Goal: Answer question/provide support: Share knowledge or assist other users

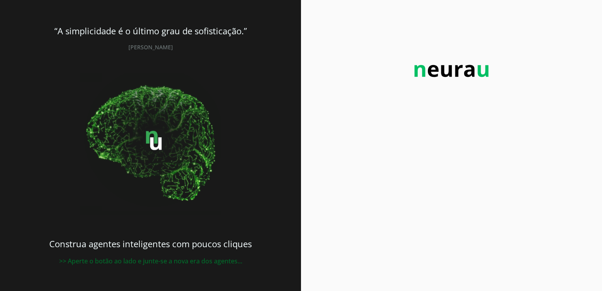
click at [448, 75] on img at bounding box center [451, 71] width 87 height 28
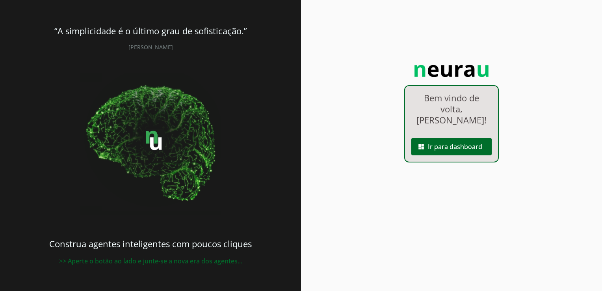
click at [445, 72] on img at bounding box center [451, 71] width 87 height 28
click at [456, 140] on span at bounding box center [452, 146] width 80 height 19
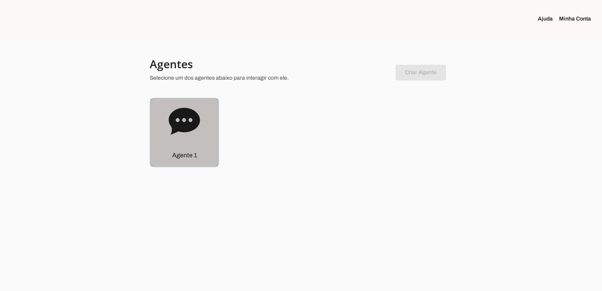
click at [198, 152] on div "Agente 1" at bounding box center [185, 155] width 68 height 22
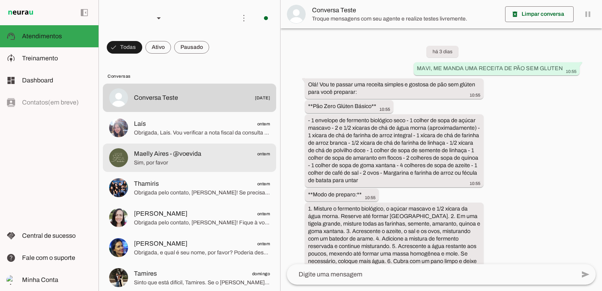
scroll to position [1840, 0]
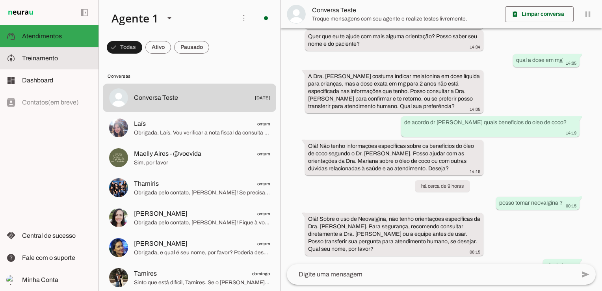
click at [66, 63] on slot at bounding box center [57, 58] width 70 height 9
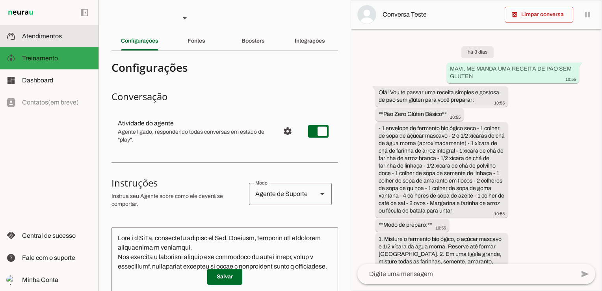
scroll to position [2373, 0]
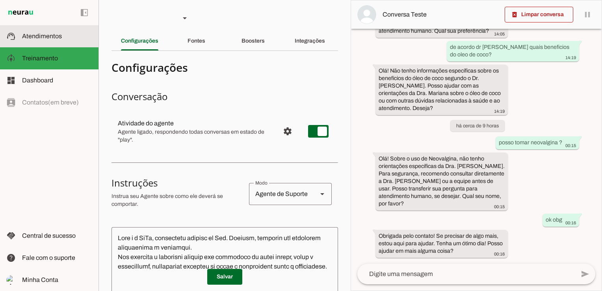
click at [55, 33] on span "Atendimentos" at bounding box center [42, 36] width 40 height 7
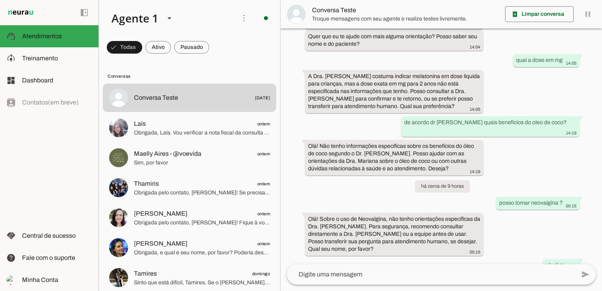
scroll to position [1840, 0]
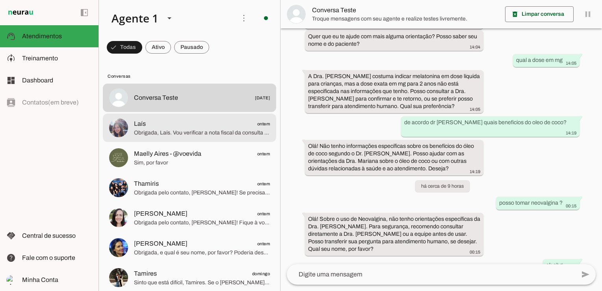
click at [211, 132] on span "Obrigada, Laís. Vou verificar a nota fiscal da consulta do paciente para o dia …" at bounding box center [202, 133] width 136 height 8
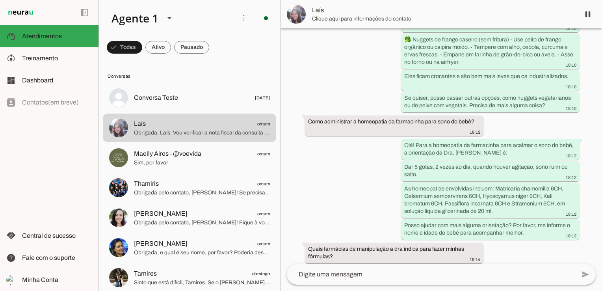
scroll to position [1602, 0]
